Goal: Information Seeking & Learning: Check status

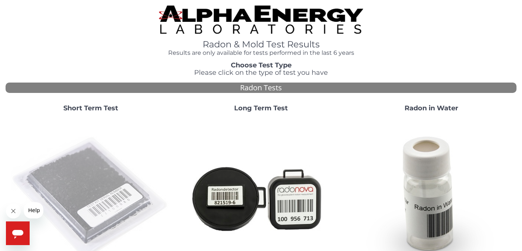
click at [106, 195] on img at bounding box center [90, 197] width 159 height 159
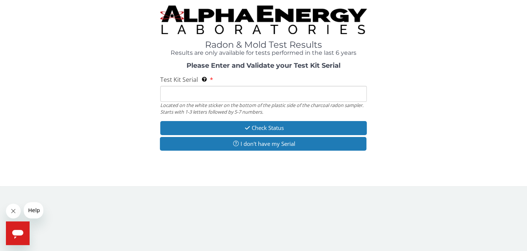
click at [188, 98] on input "Test Kit Serial Located on the white sticker on the bottom of the plastic side …" at bounding box center [263, 94] width 207 height 16
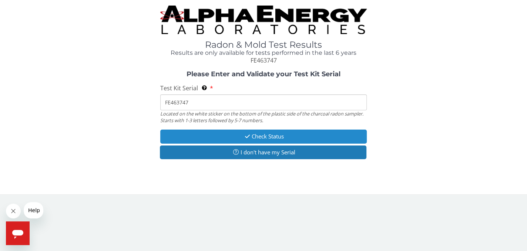
type input "FE463747"
click at [271, 138] on button "Check Status" at bounding box center [263, 137] width 207 height 14
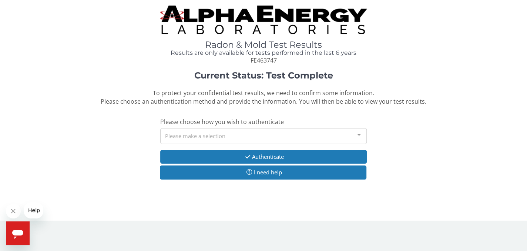
click at [358, 136] on div at bounding box center [359, 135] width 15 height 14
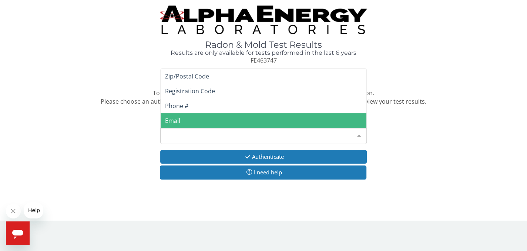
click at [172, 135] on div "Please make a selection" at bounding box center [263, 136] width 207 height 16
click at [164, 136] on div "Please make a selection" at bounding box center [263, 136] width 207 height 16
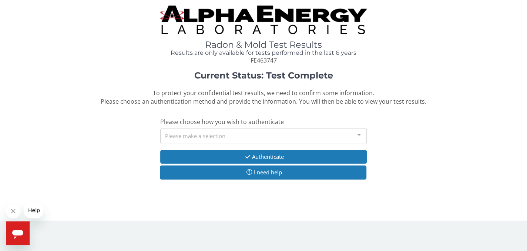
click at [411, 153] on div "Current Status: Test Complete To protect your confidential test results, we nee…" at bounding box center [264, 129] width 516 height 117
click at [359, 135] on div at bounding box center [359, 135] width 15 height 14
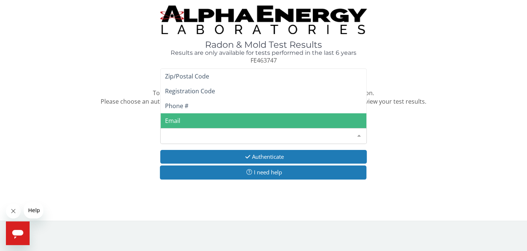
click at [189, 119] on span "Email" at bounding box center [264, 120] width 206 height 15
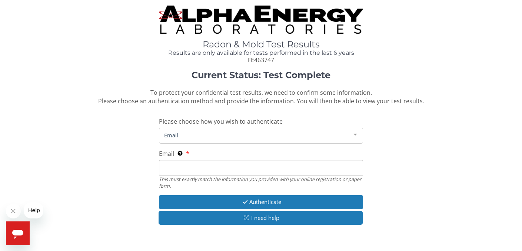
click at [174, 162] on input "Email This must exactly match the information you provided with your online reg…" at bounding box center [261, 168] width 204 height 16
type input "[EMAIL_ADDRESS][DOMAIN_NAME]"
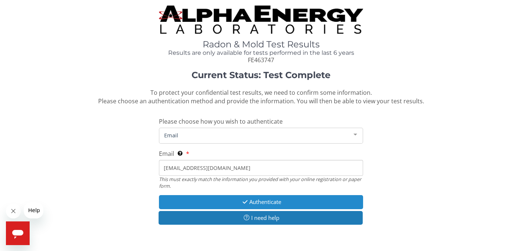
click at [255, 203] on button "Authenticate" at bounding box center [261, 202] width 204 height 14
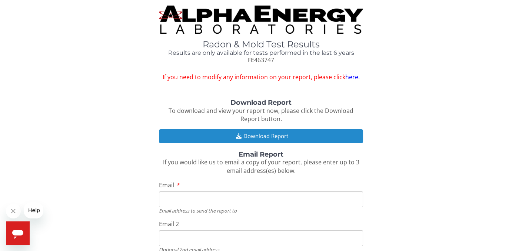
click at [282, 135] on button "Download Report" at bounding box center [261, 136] width 204 height 14
